Goal: Obtain resource: Obtain resource

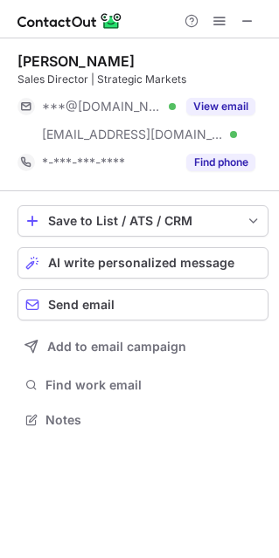
scroll to position [407, 279]
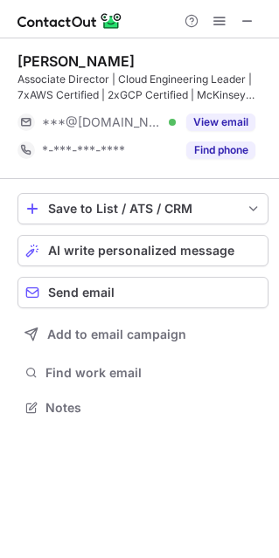
scroll to position [395, 279]
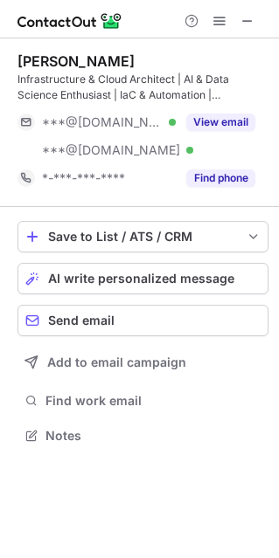
scroll to position [423, 279]
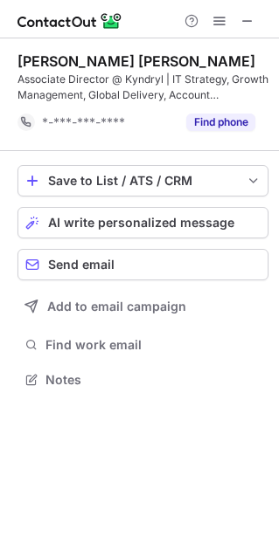
scroll to position [9, 9]
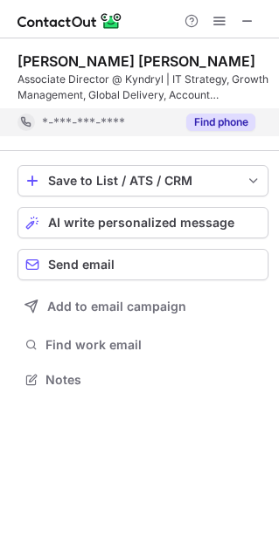
click at [209, 126] on button "Find phone" at bounding box center [220, 122] width 69 height 17
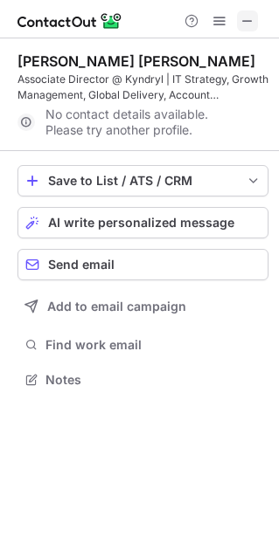
click at [244, 24] on span at bounding box center [247, 21] width 14 height 14
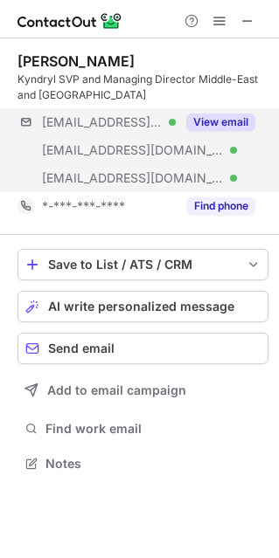
scroll to position [451, 279]
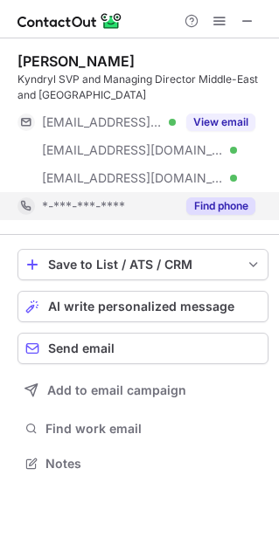
click at [234, 219] on div "Find phone" at bounding box center [215, 206] width 79 height 28
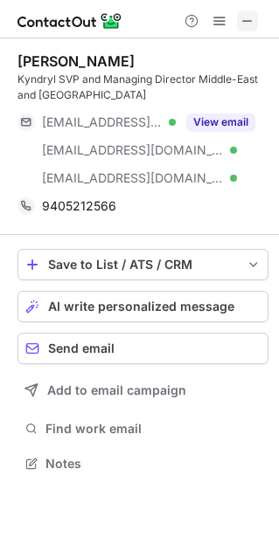
click at [243, 25] on span at bounding box center [247, 21] width 14 height 14
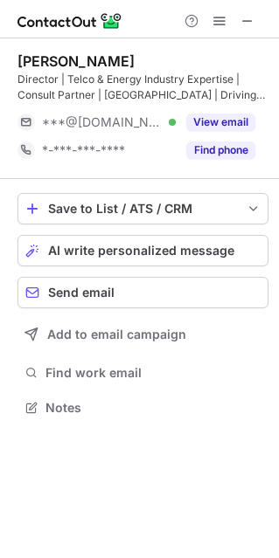
scroll to position [395, 279]
click at [227, 153] on button "Find phone" at bounding box center [220, 149] width 69 height 17
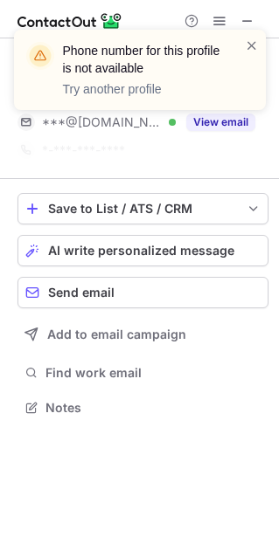
click at [215, 19] on div "Phone number for this profile is not available Try another profile" at bounding box center [139, 76] width 279 height 129
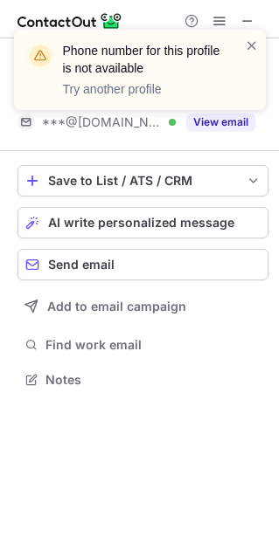
scroll to position [9, 9]
click at [249, 37] on span at bounding box center [251, 45] width 14 height 17
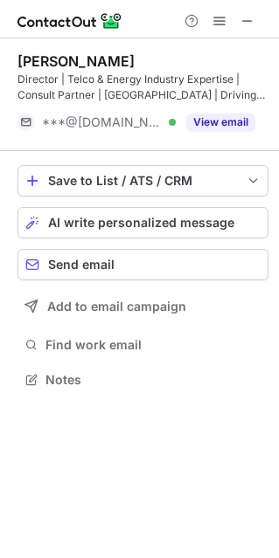
click at [213, 23] on div "Phone number for this profile is not available Try another profile" at bounding box center [139, 29] width 279 height 35
click at [212, 23] on span at bounding box center [219, 21] width 14 height 14
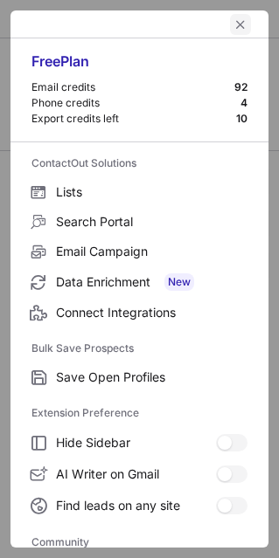
click at [233, 23] on span "left-button" at bounding box center [240, 24] width 14 height 14
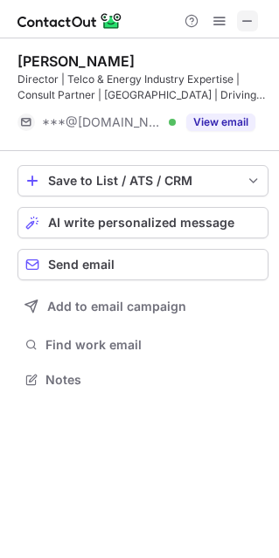
click at [243, 20] on span at bounding box center [247, 21] width 14 height 14
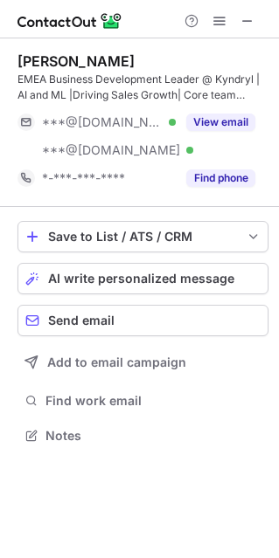
scroll to position [423, 279]
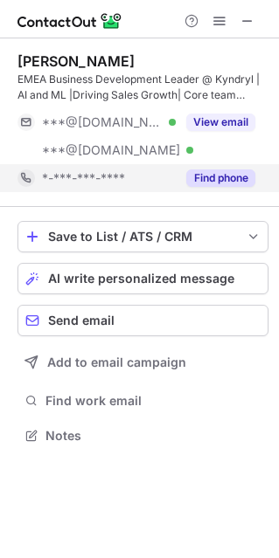
click at [200, 173] on button "Find phone" at bounding box center [220, 177] width 69 height 17
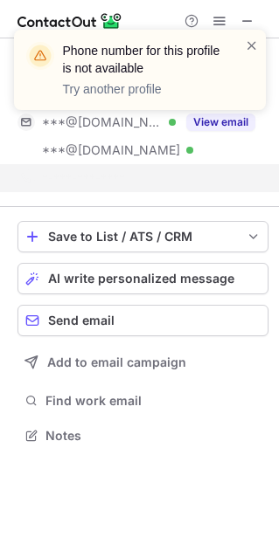
scroll to position [9, 9]
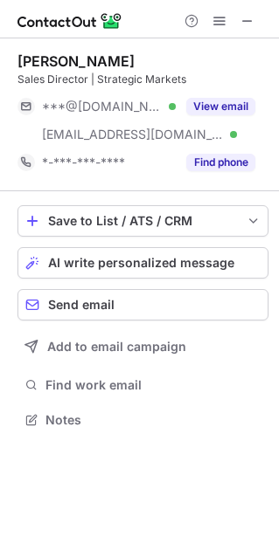
scroll to position [407, 279]
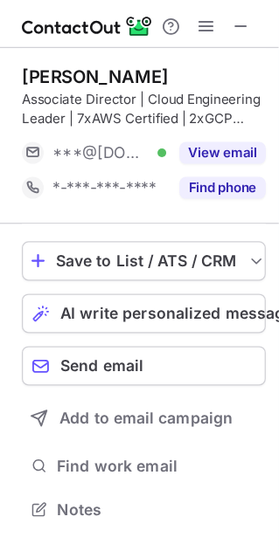
scroll to position [395, 279]
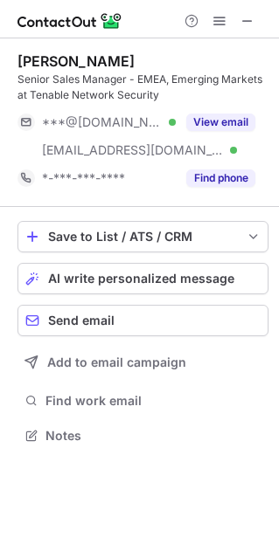
scroll to position [423, 279]
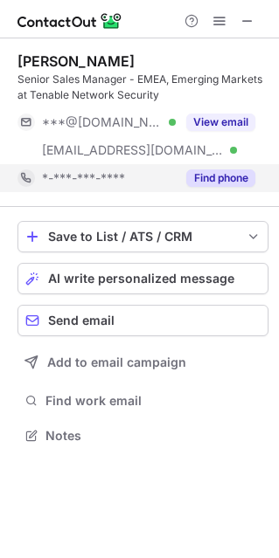
click at [237, 175] on button "Find phone" at bounding box center [220, 177] width 69 height 17
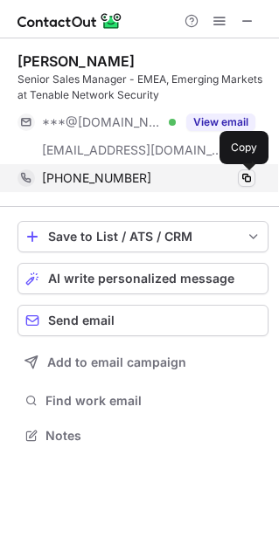
click at [252, 176] on span at bounding box center [246, 178] width 14 height 14
click at [246, 179] on span at bounding box center [246, 178] width 14 height 14
click at [244, 184] on span at bounding box center [246, 178] width 14 height 14
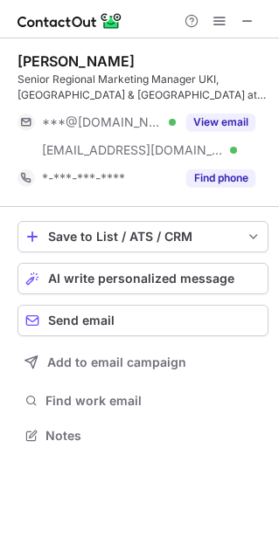
scroll to position [423, 279]
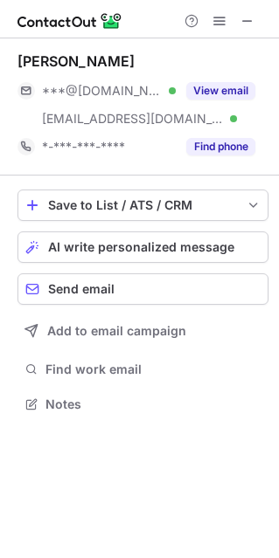
scroll to position [391, 279]
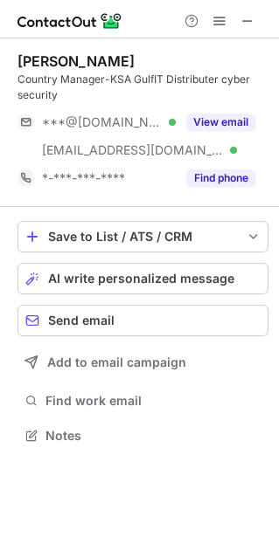
scroll to position [423, 279]
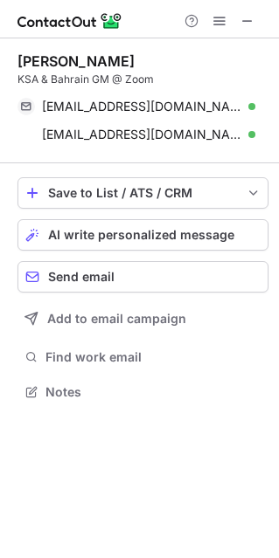
scroll to position [380, 279]
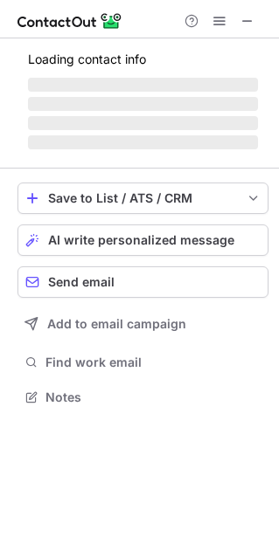
scroll to position [408, 279]
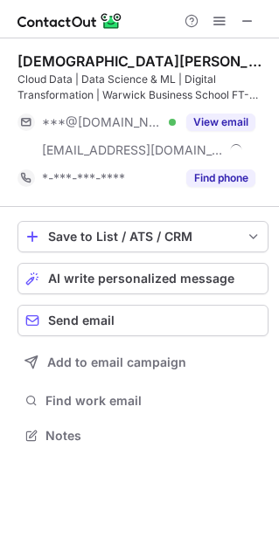
scroll to position [423, 279]
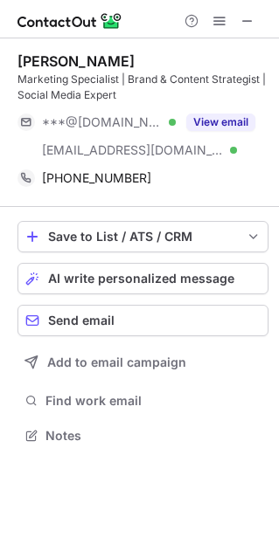
scroll to position [423, 279]
